Goal: Task Accomplishment & Management: Complete application form

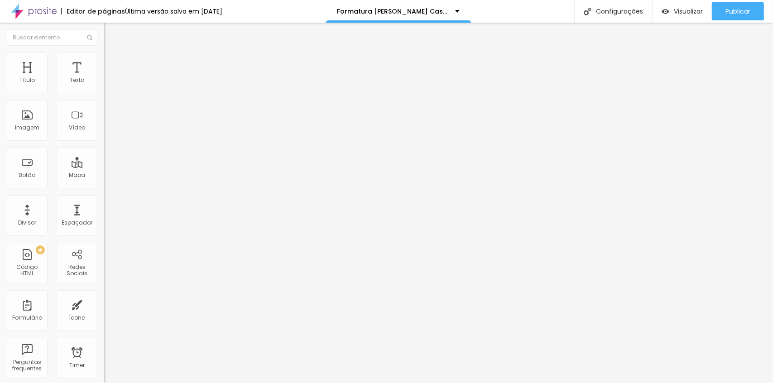
click at [104, 91] on img at bounding box center [106, 93] width 5 height 5
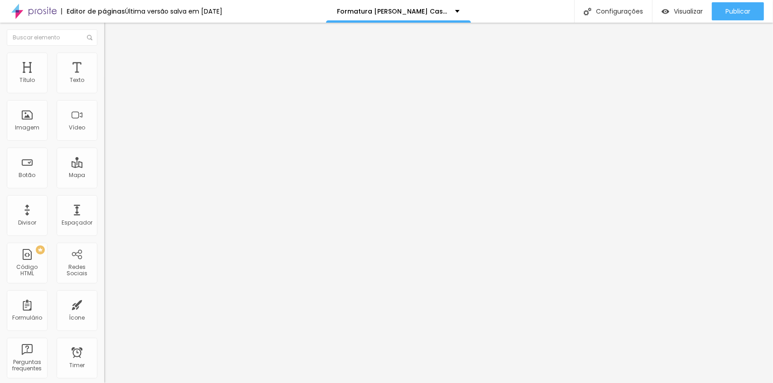
click at [110, 96] on div "Formatura [PERSON_NAME] 2025 - Pacote 1" at bounding box center [156, 88] width 92 height 16
click at [104, 91] on img at bounding box center [106, 93] width 5 height 5
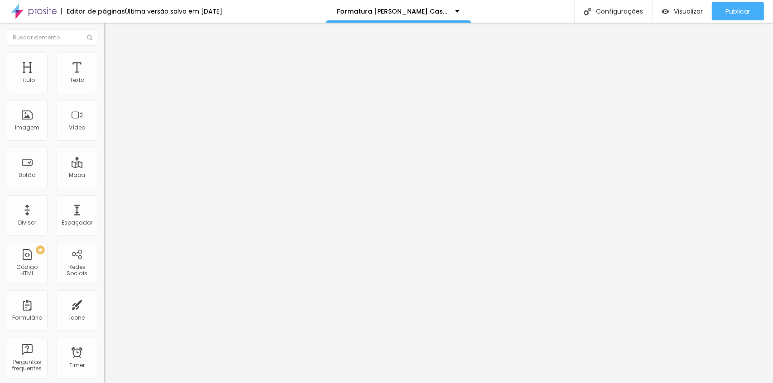
click at [727, 12] on span "Publicar" at bounding box center [738, 11] width 25 height 7
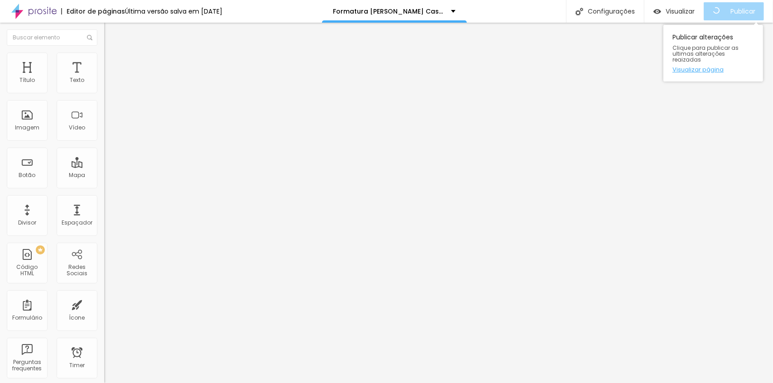
click at [708, 67] on link "Visualizar página" at bounding box center [714, 70] width 82 height 6
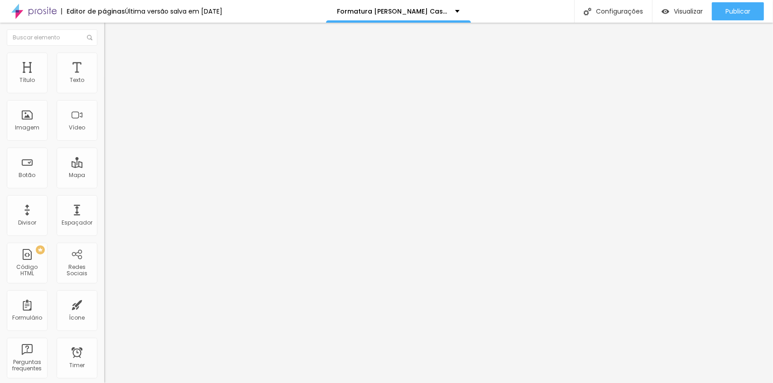
click at [36, 15] on img at bounding box center [33, 11] width 45 height 23
click at [110, 96] on div "Formatura [PERSON_NAME] 2025 - Pacote 1" at bounding box center [156, 88] width 92 height 16
click at [104, 91] on div "Form" at bounding box center [156, 83] width 104 height 15
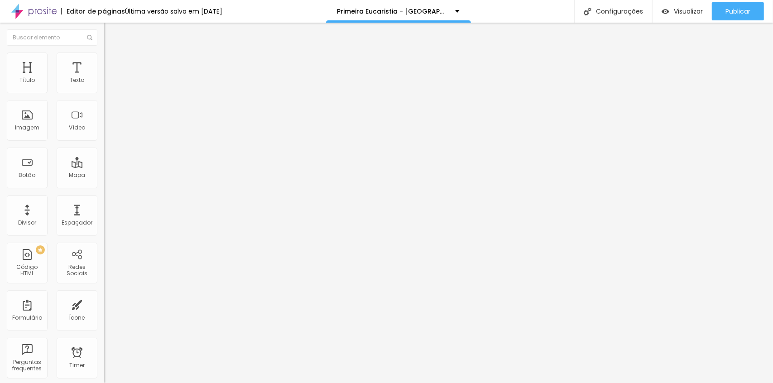
click at [104, 91] on div "Form" at bounding box center [156, 83] width 104 height 15
click at [111, 32] on img "button" at bounding box center [114, 32] width 7 height 7
click at [110, 96] on div "Primeira Eucaristia ([GEOGRAPHIC_DATA])" at bounding box center [156, 88] width 92 height 16
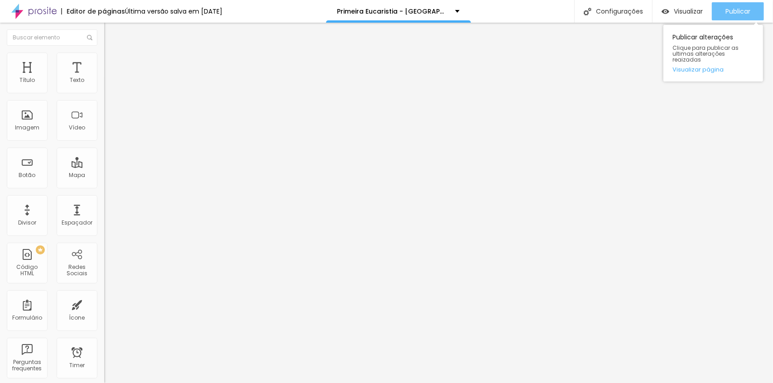
click at [726, 9] on span "Publicar" at bounding box center [738, 11] width 25 height 7
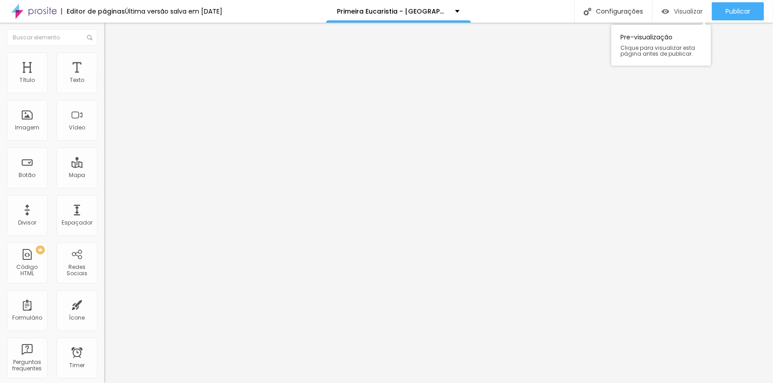
click at [666, 10] on img "button" at bounding box center [666, 12] width 8 height 8
click at [104, 91] on img at bounding box center [106, 93] width 5 height 5
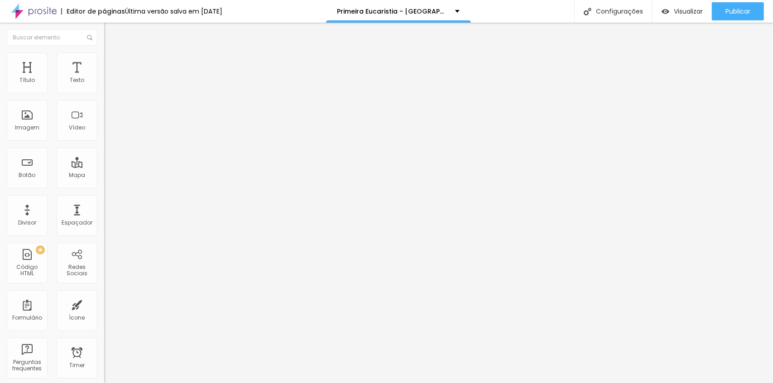
drag, startPoint x: 343, startPoint y: 224, endPoint x: 246, endPoint y: 221, distance: 97.0
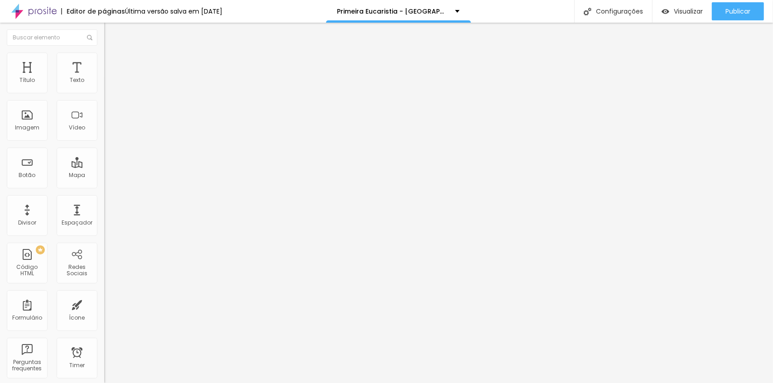
click at [104, 91] on div "Form" at bounding box center [156, 83] width 104 height 15
click at [104, 91] on span at bounding box center [106, 95] width 5 height 8
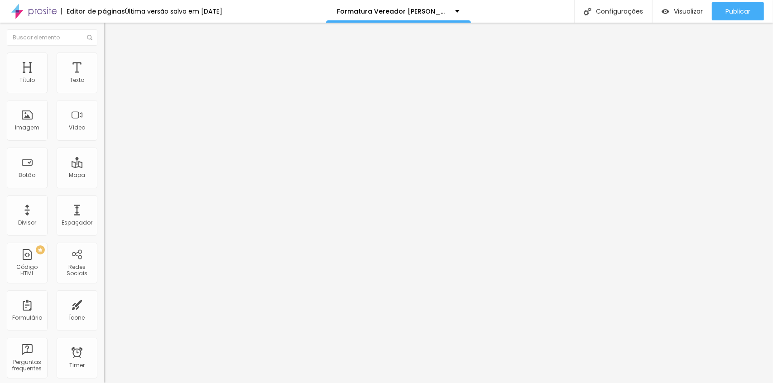
scroll to position [0, 54]
drag, startPoint x: 254, startPoint y: 188, endPoint x: 532, endPoint y: 199, distance: 277.8
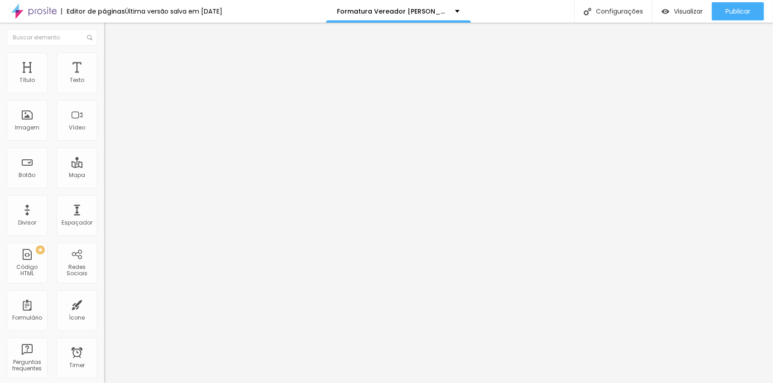
drag, startPoint x: 237, startPoint y: 187, endPoint x: 575, endPoint y: 212, distance: 339.3
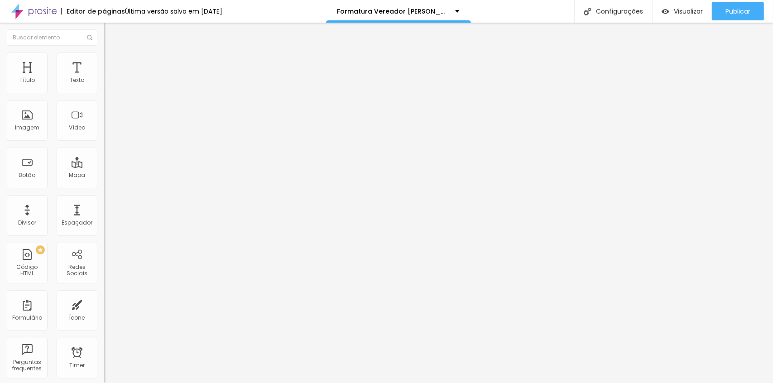
drag, startPoint x: 239, startPoint y: 184, endPoint x: 582, endPoint y: 204, distance: 343.0
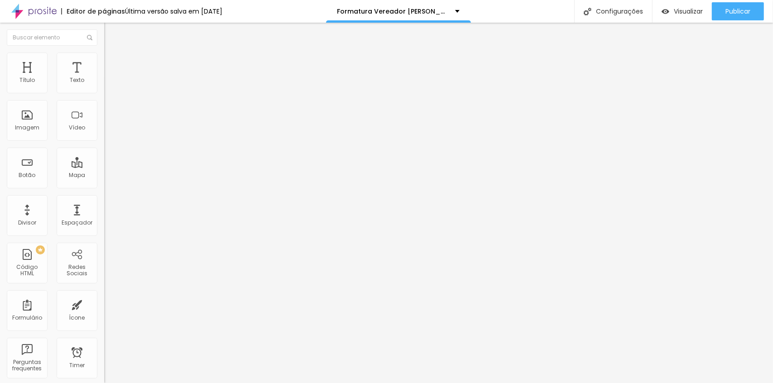
click at [104, 91] on div "Form" at bounding box center [156, 83] width 104 height 15
click at [28, 13] on img at bounding box center [33, 11] width 45 height 23
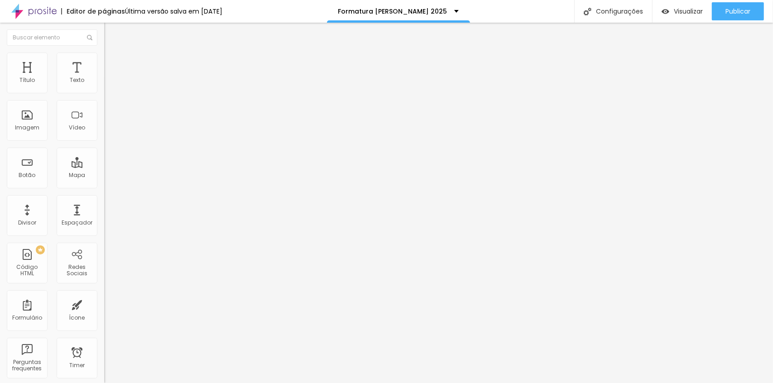
click at [104, 91] on div "Form" at bounding box center [156, 83] width 104 height 15
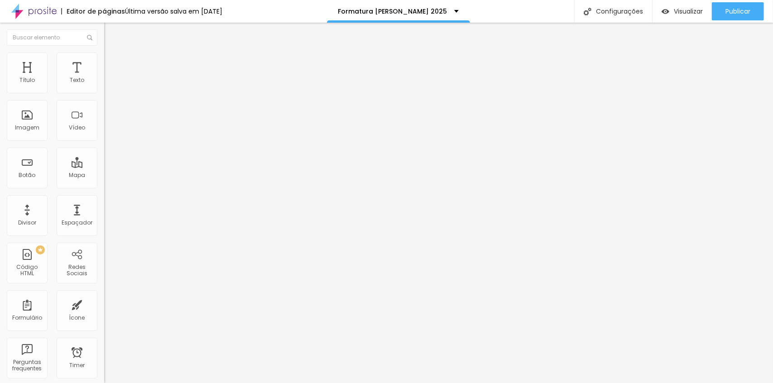
click at [104, 91] on img at bounding box center [106, 93] width 5 height 5
drag, startPoint x: 249, startPoint y: 224, endPoint x: 354, endPoint y: 217, distance: 104.9
